Goal: Navigation & Orientation: Understand site structure

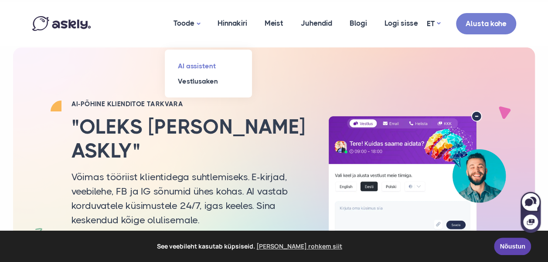
click at [210, 70] on link "AI assistent" at bounding box center [208, 65] width 87 height 15
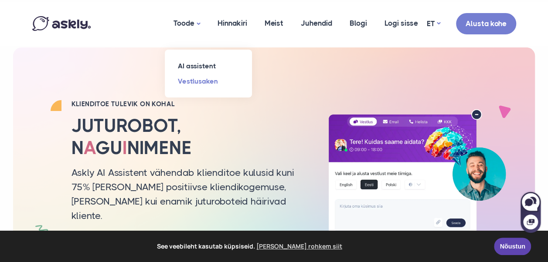
click at [200, 81] on link "Vestlusaken" at bounding box center [208, 81] width 87 height 15
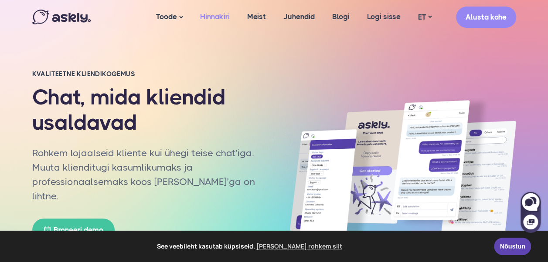
click at [213, 20] on link "Hinnakiri" at bounding box center [214, 17] width 47 height 34
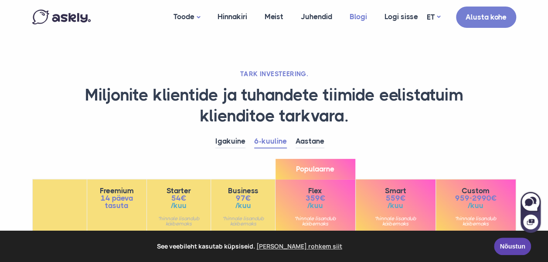
click at [354, 12] on link "Blogi" at bounding box center [358, 17] width 35 height 34
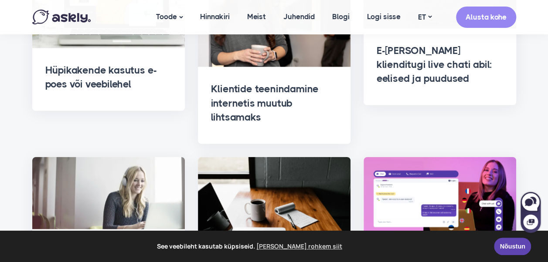
scroll to position [958, 0]
